Goal: Find specific page/section: Find specific page/section

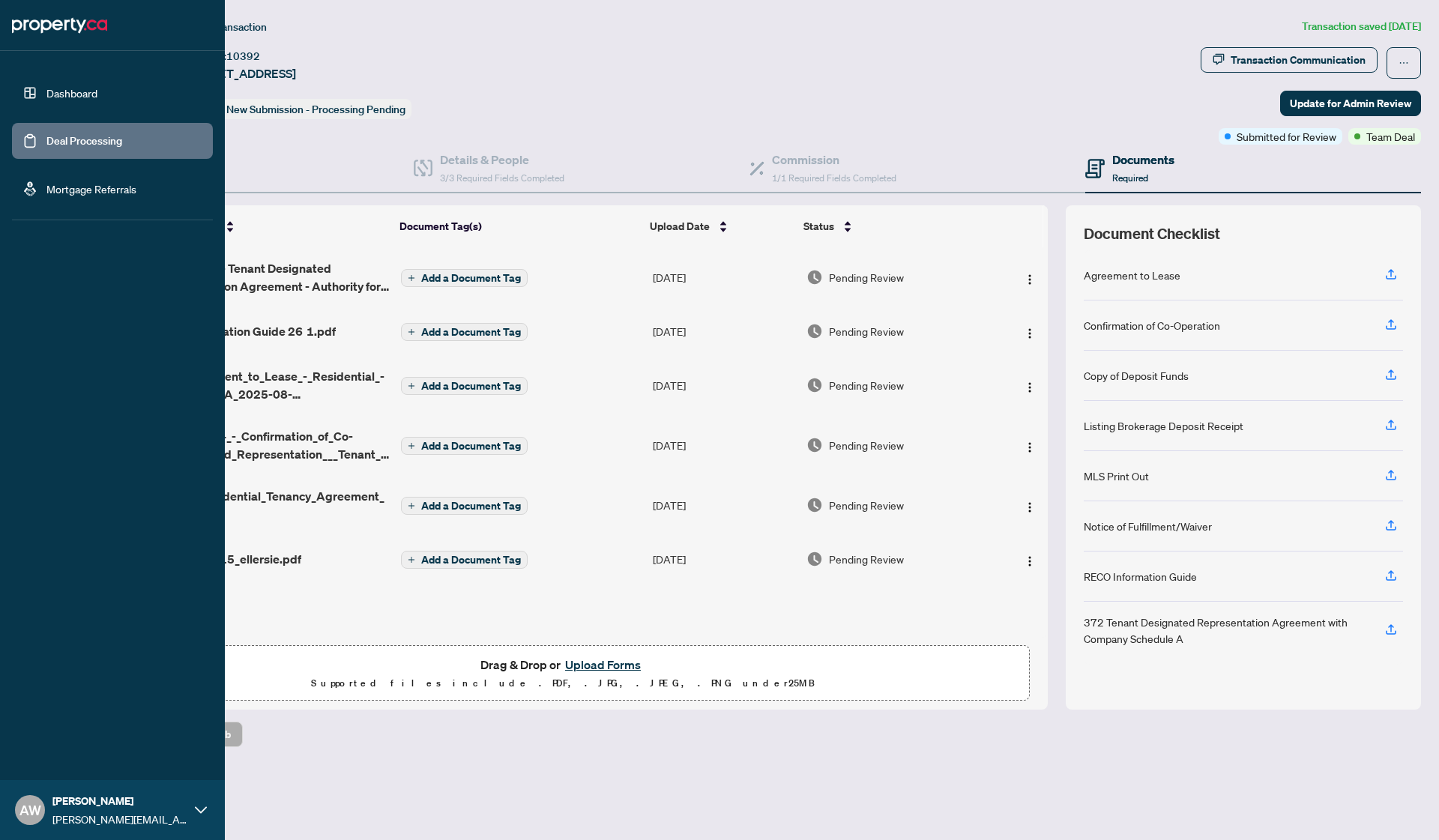
click at [88, 93] on link "Dashboard" at bounding box center [71, 93] width 51 height 14
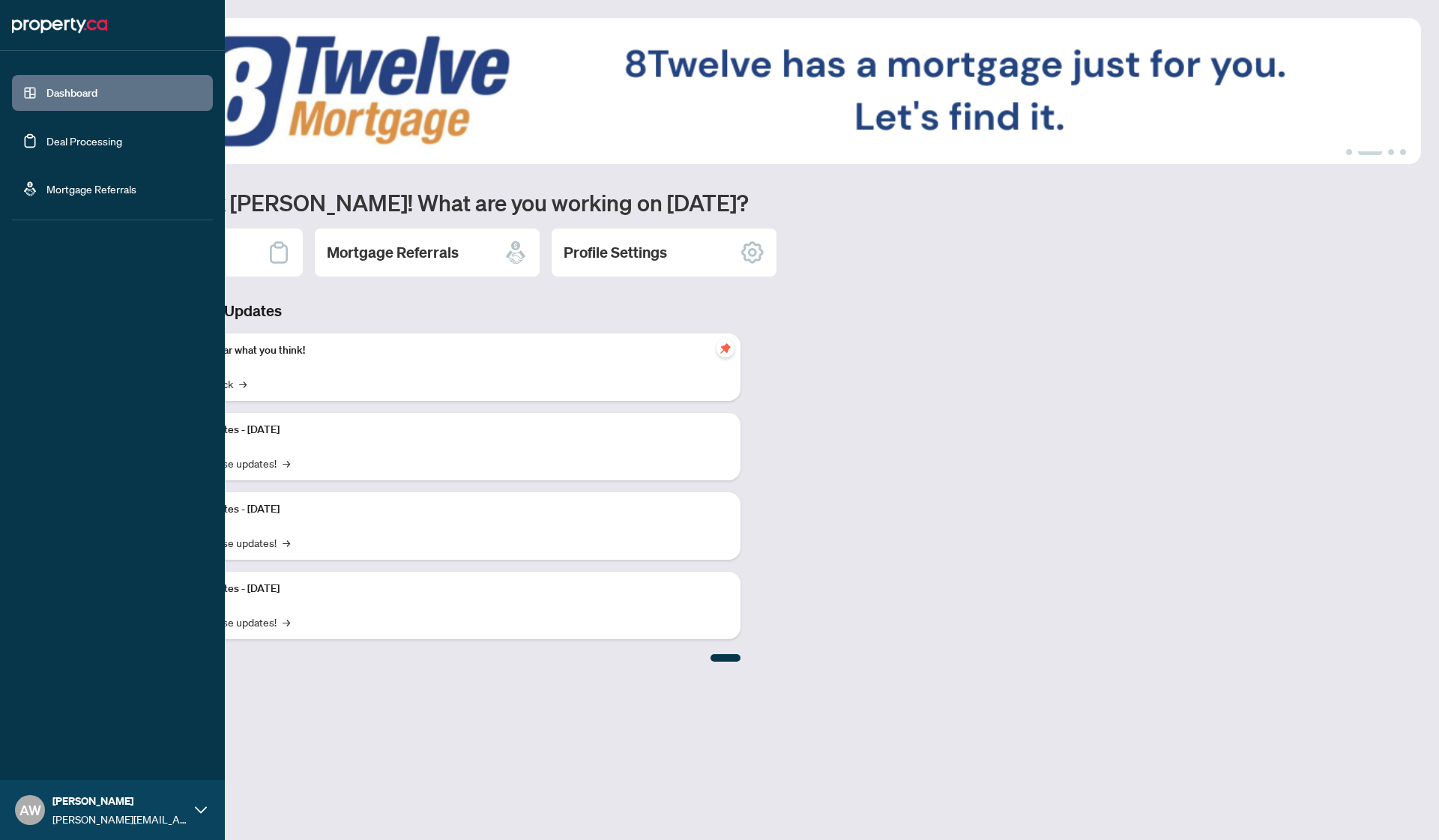
click at [87, 140] on link "Deal Processing" at bounding box center [84, 141] width 76 height 14
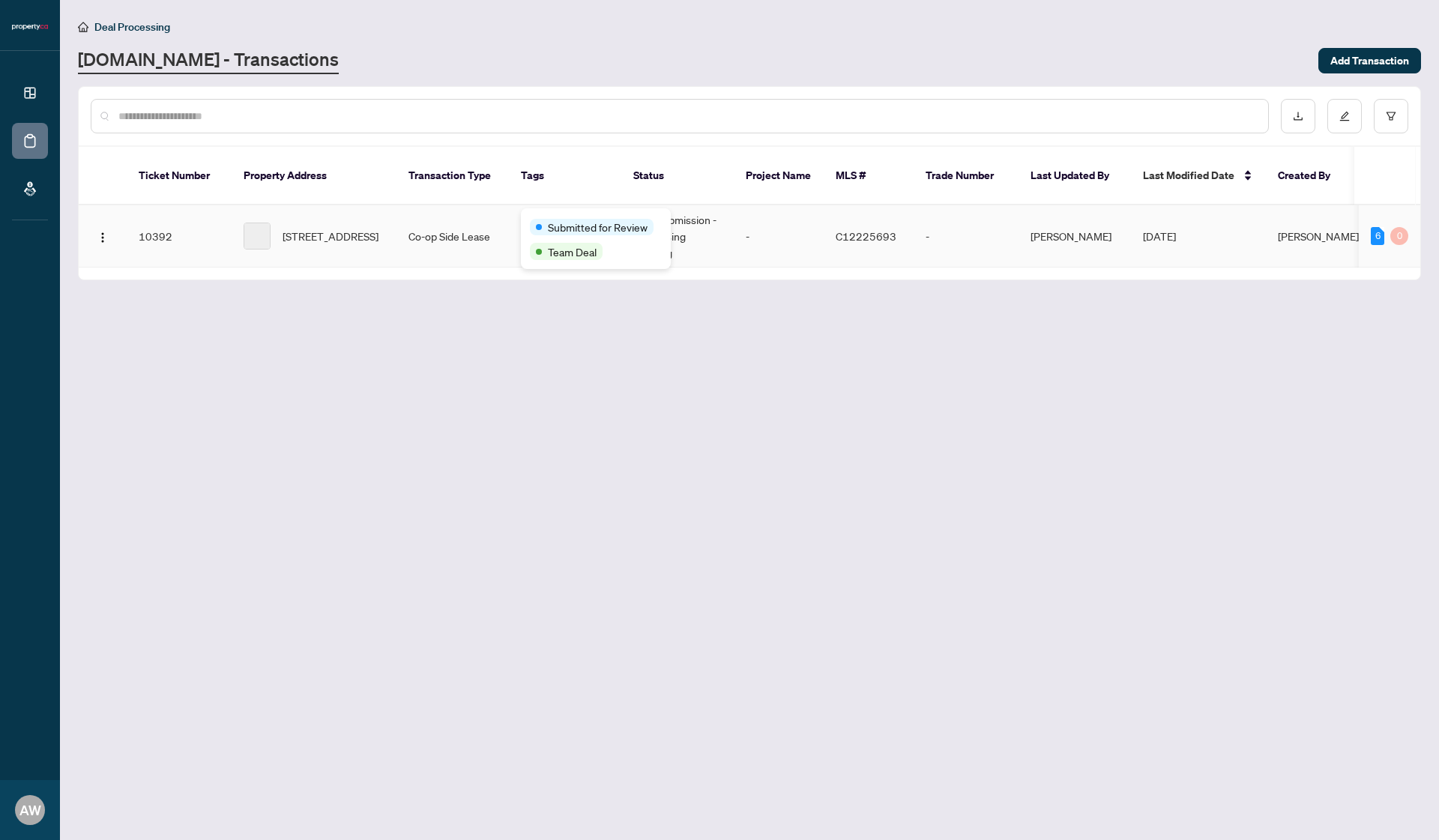
click at [558, 216] on div "Submitted for Review Team Deal" at bounding box center [596, 239] width 150 height 61
